Goal: Transaction & Acquisition: Purchase product/service

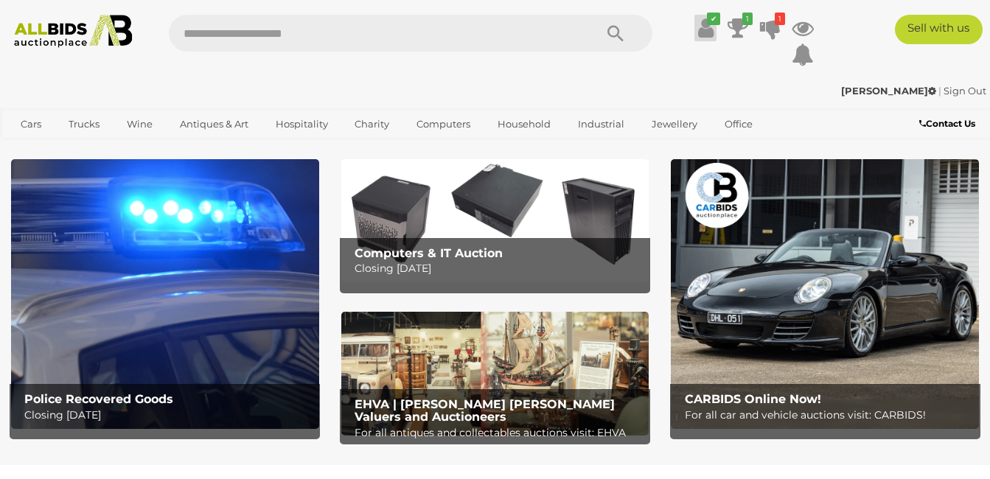
click at [703, 22] on icon at bounding box center [705, 28] width 15 height 27
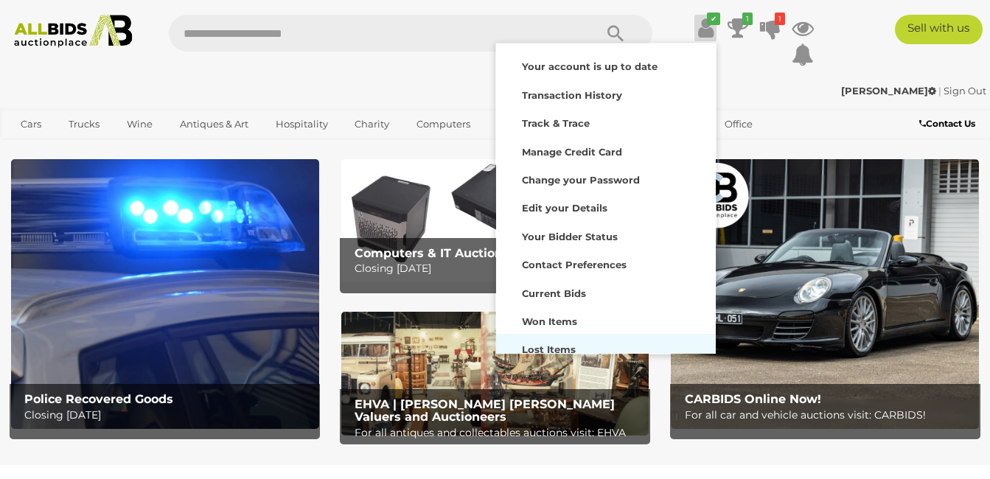
click at [564, 346] on strong "Lost Items" at bounding box center [549, 349] width 54 height 12
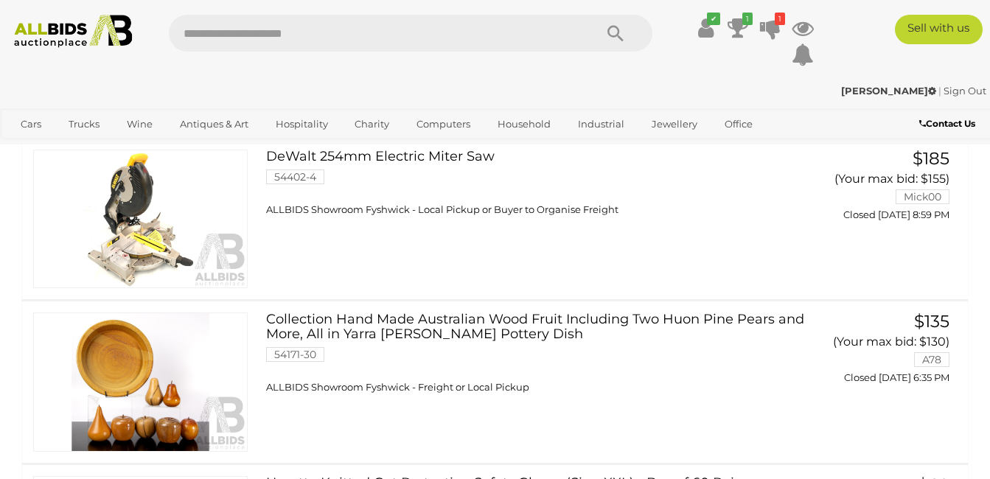
scroll to position [147, 0]
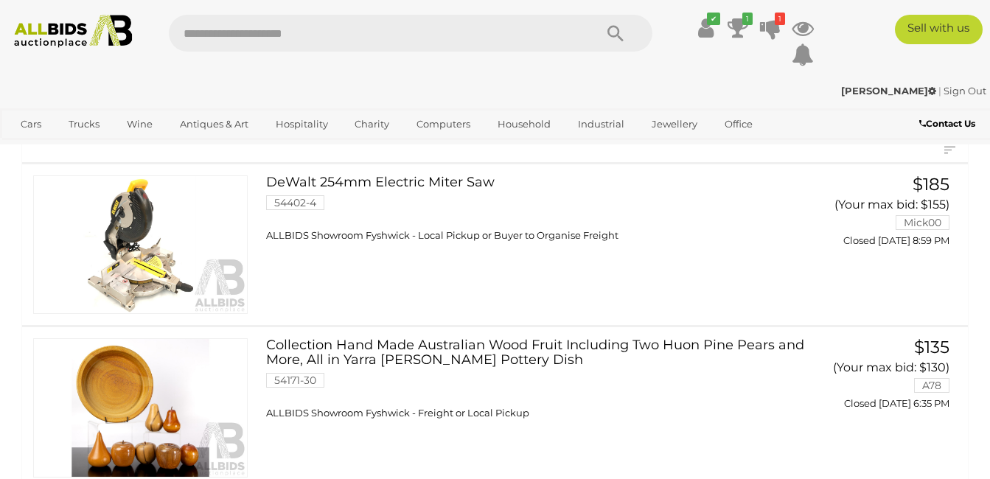
click at [357, 182] on link "DeWalt 254mm Electric Miter Saw 54402-4 ALLBIDS Showroom Fyshwick - Local Picku…" at bounding box center [538, 208] width 522 height 66
